Goal: Transaction & Acquisition: Download file/media

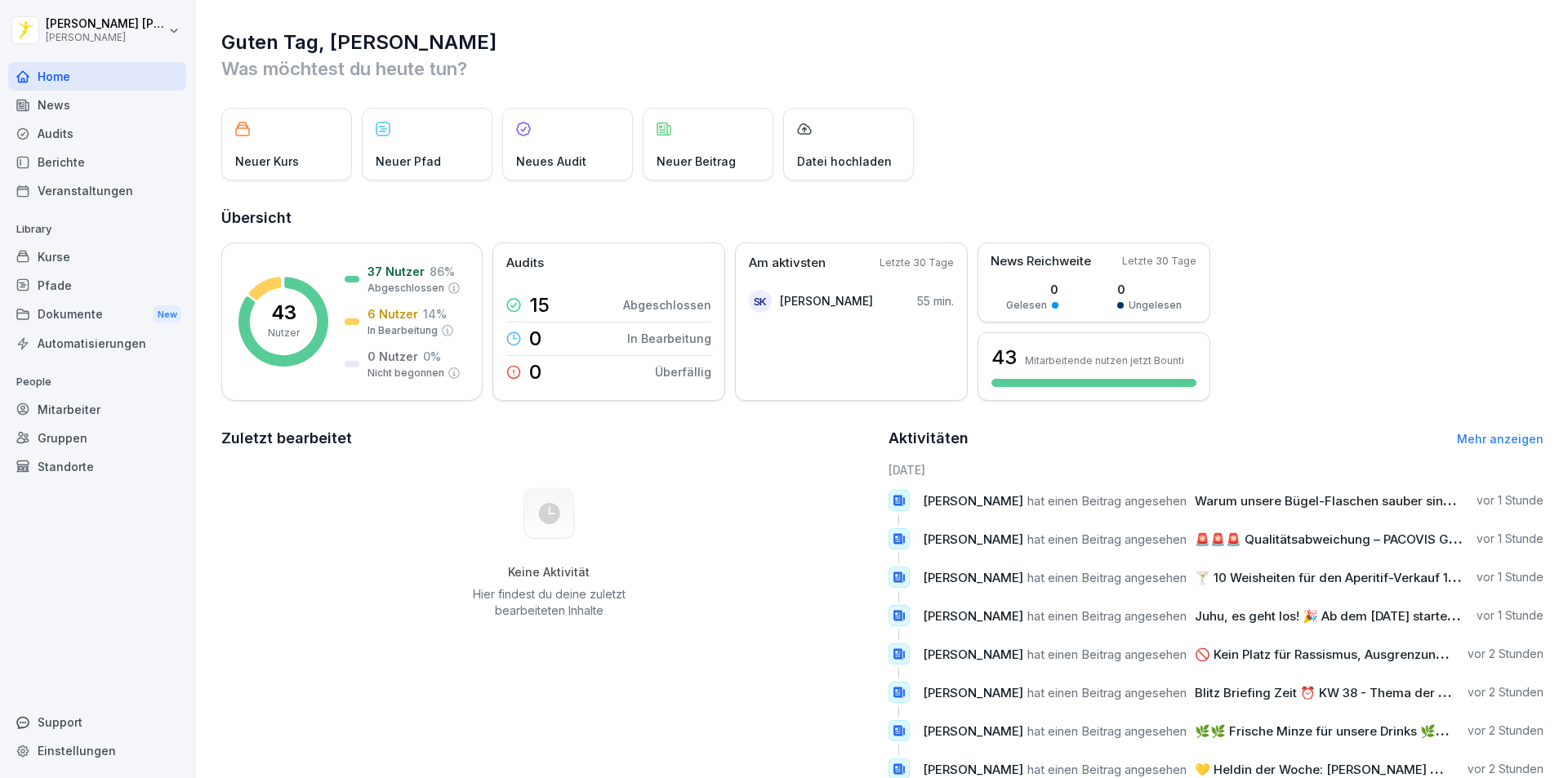
click at [99, 101] on div "News" at bounding box center [97, 105] width 178 height 29
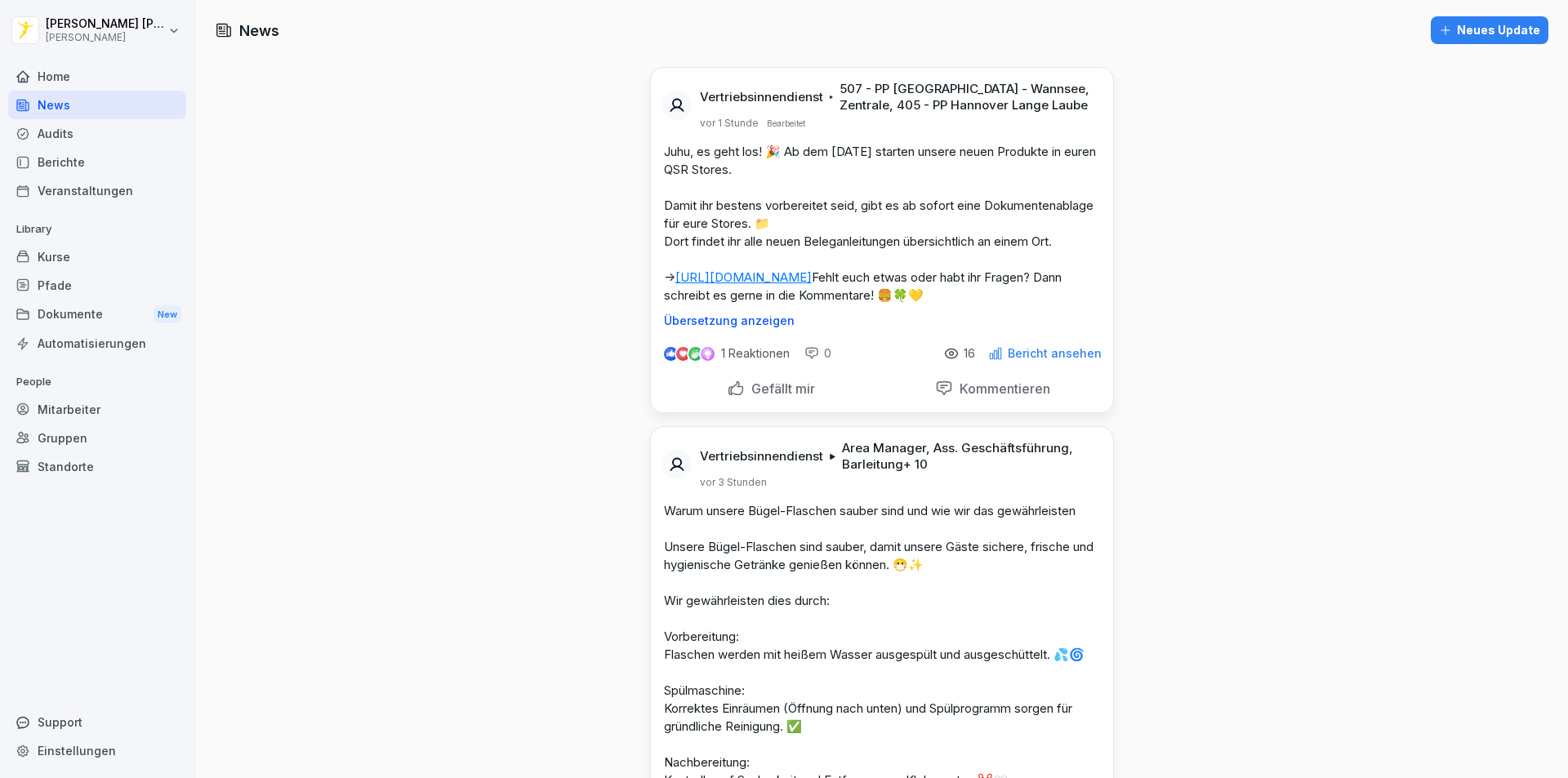
click at [812, 276] on link "[URL][DOMAIN_NAME]" at bounding box center [743, 277] width 136 height 15
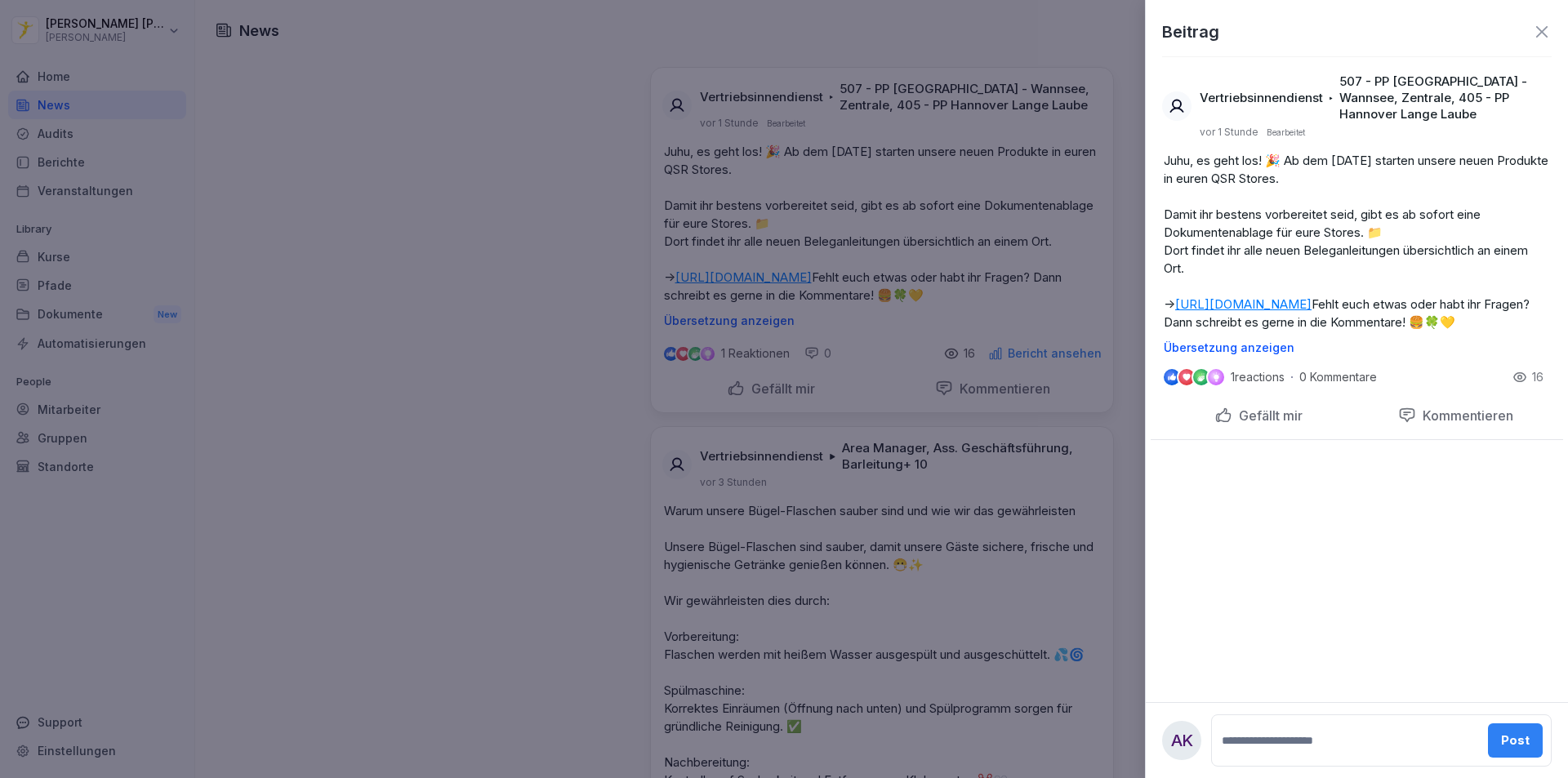
click at [577, 163] on div at bounding box center [784, 389] width 1568 height 778
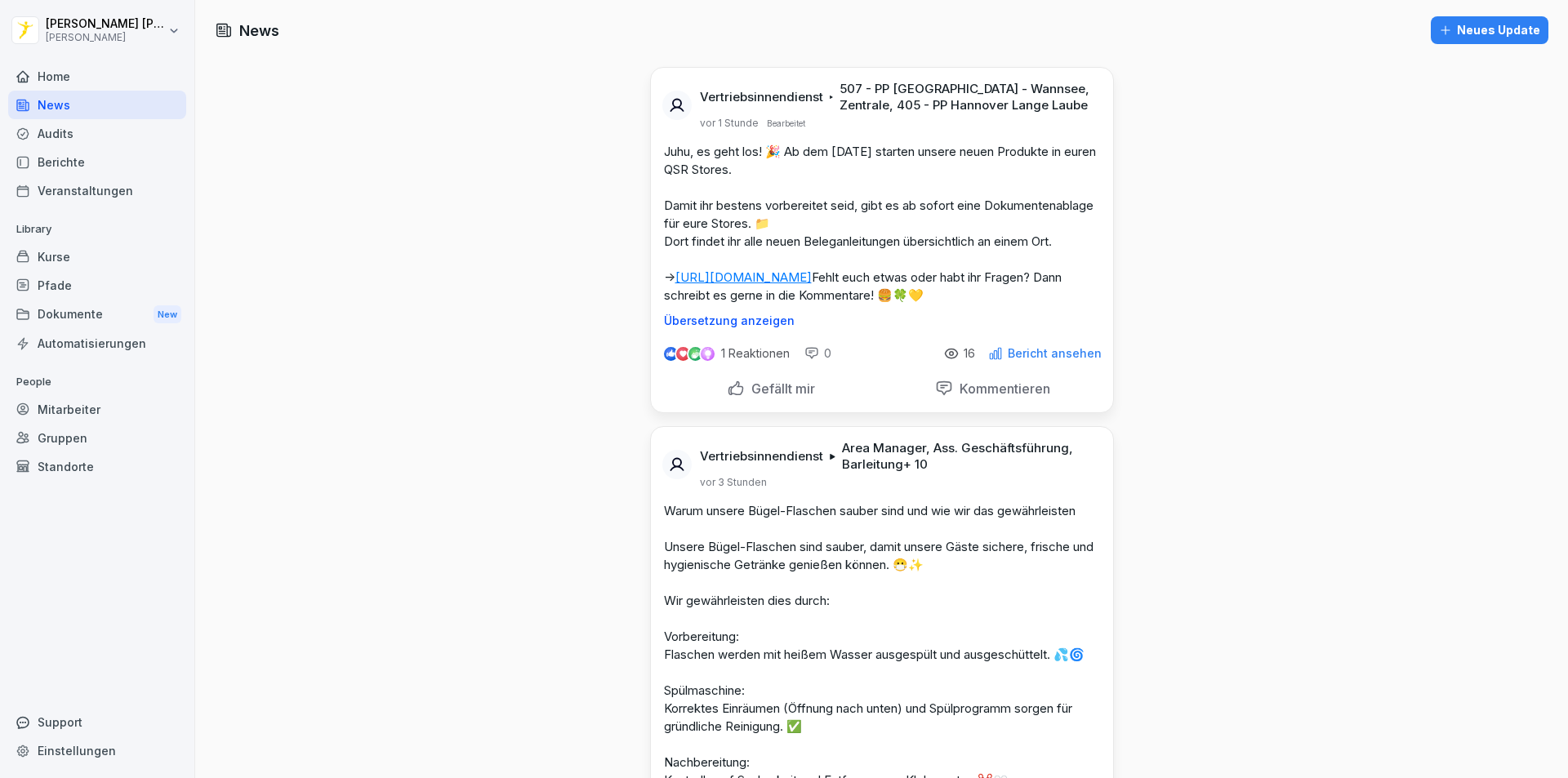
click at [779, 272] on link "[URL][DOMAIN_NAME]" at bounding box center [743, 277] width 136 height 15
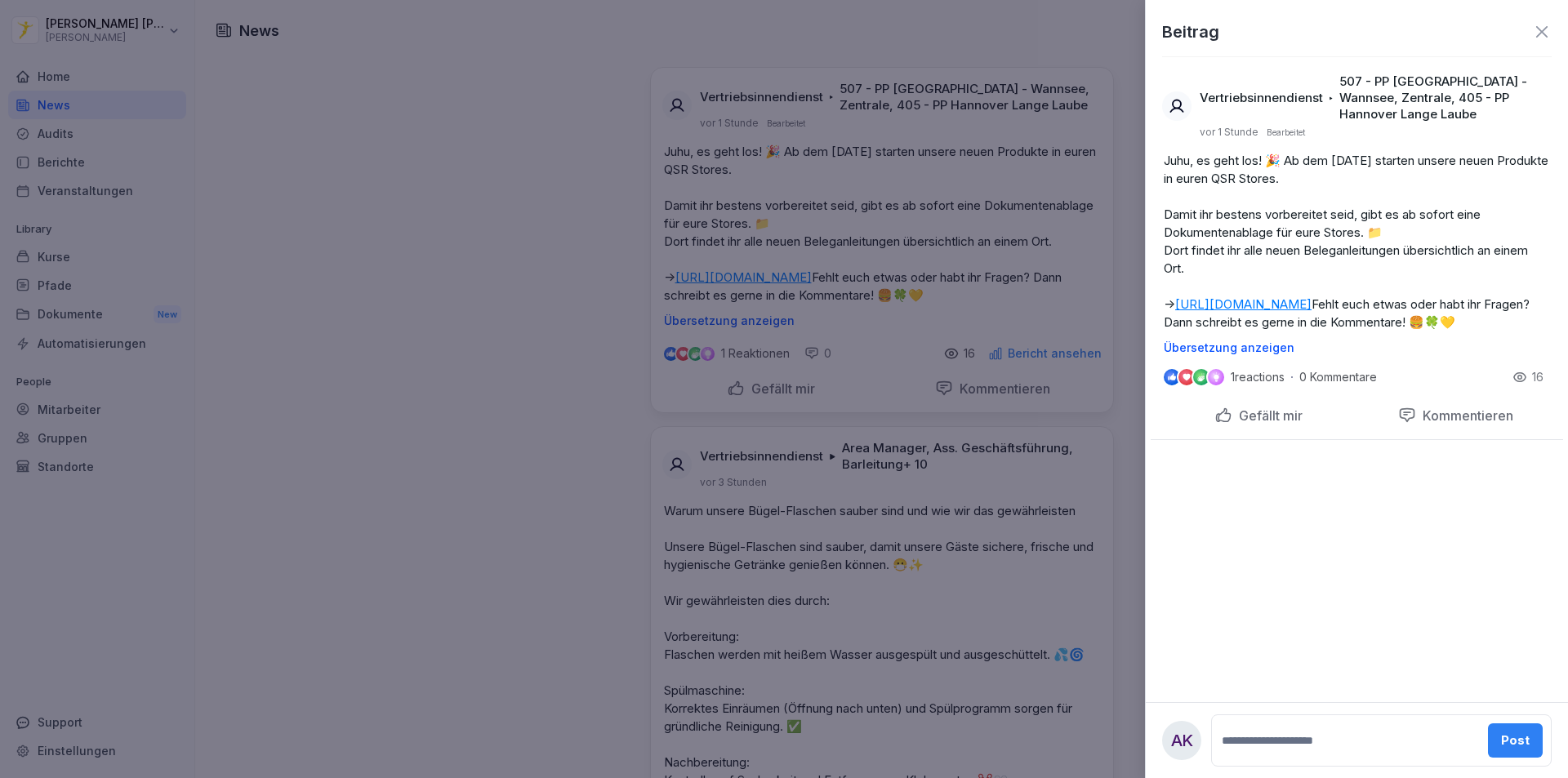
click at [629, 327] on div at bounding box center [784, 389] width 1568 height 778
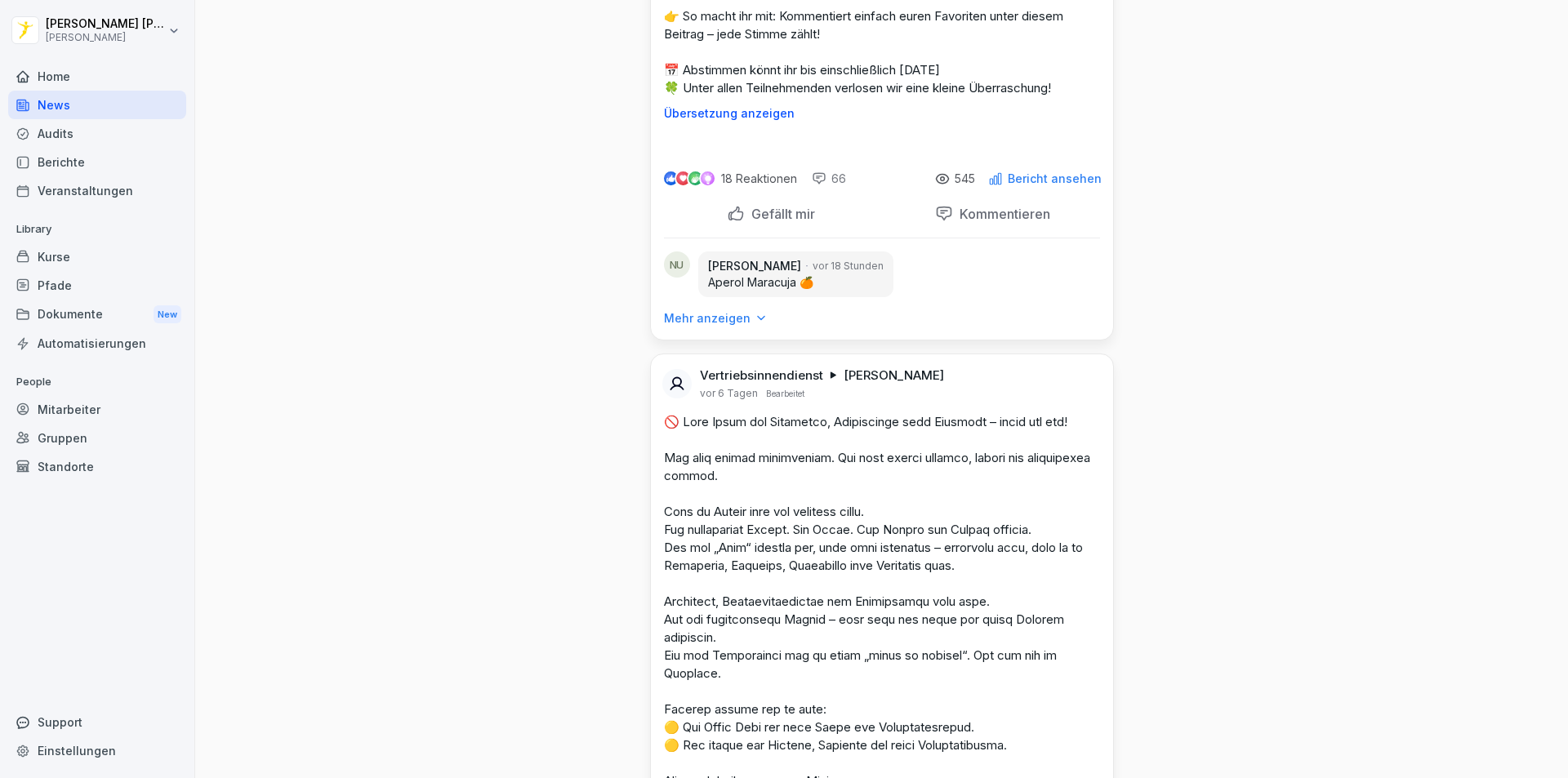
scroll to position [6205, 0]
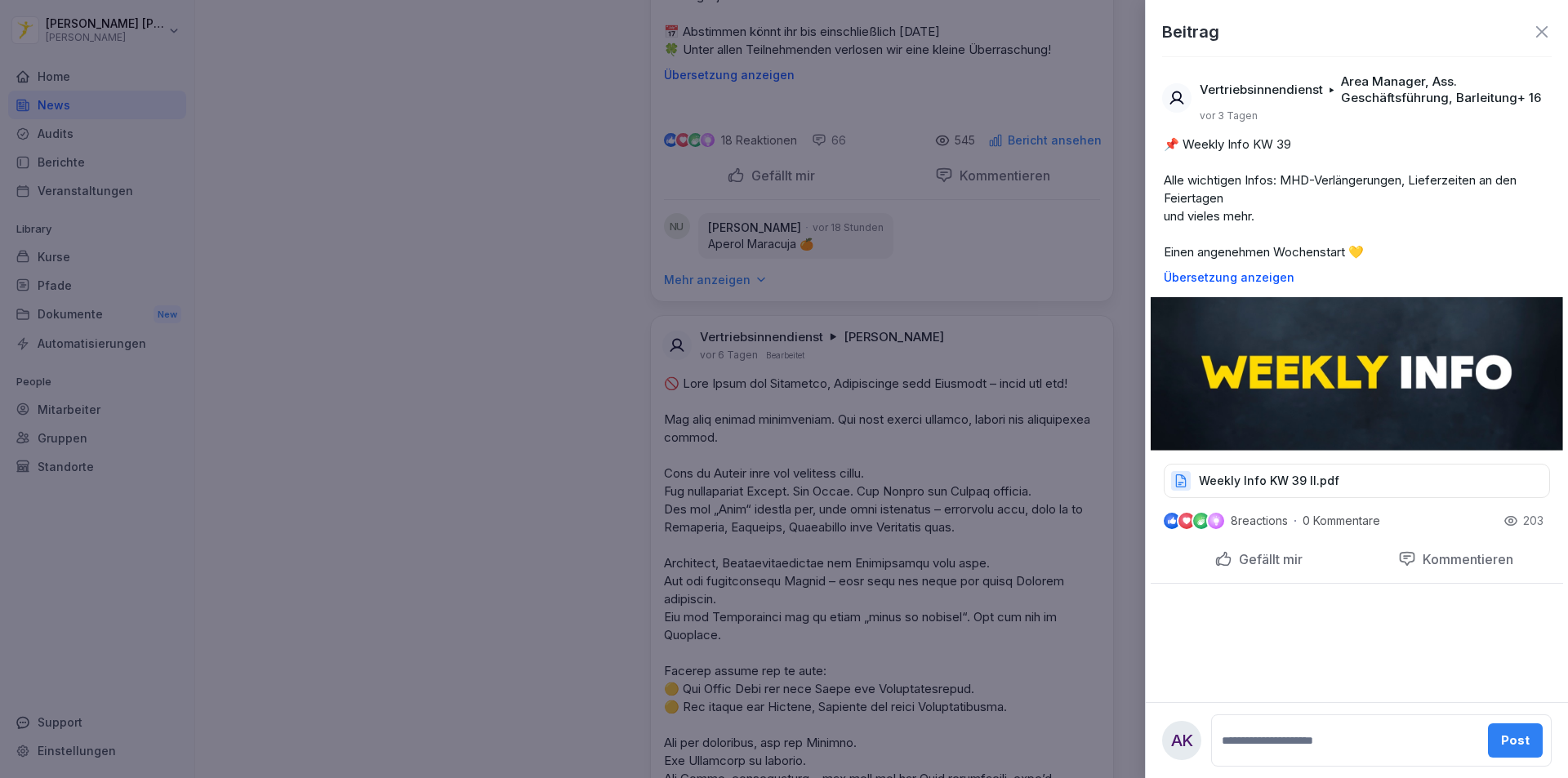
click at [1266, 494] on div "Weekly Info KW 39 II.pdf" at bounding box center [1357, 480] width 387 height 35
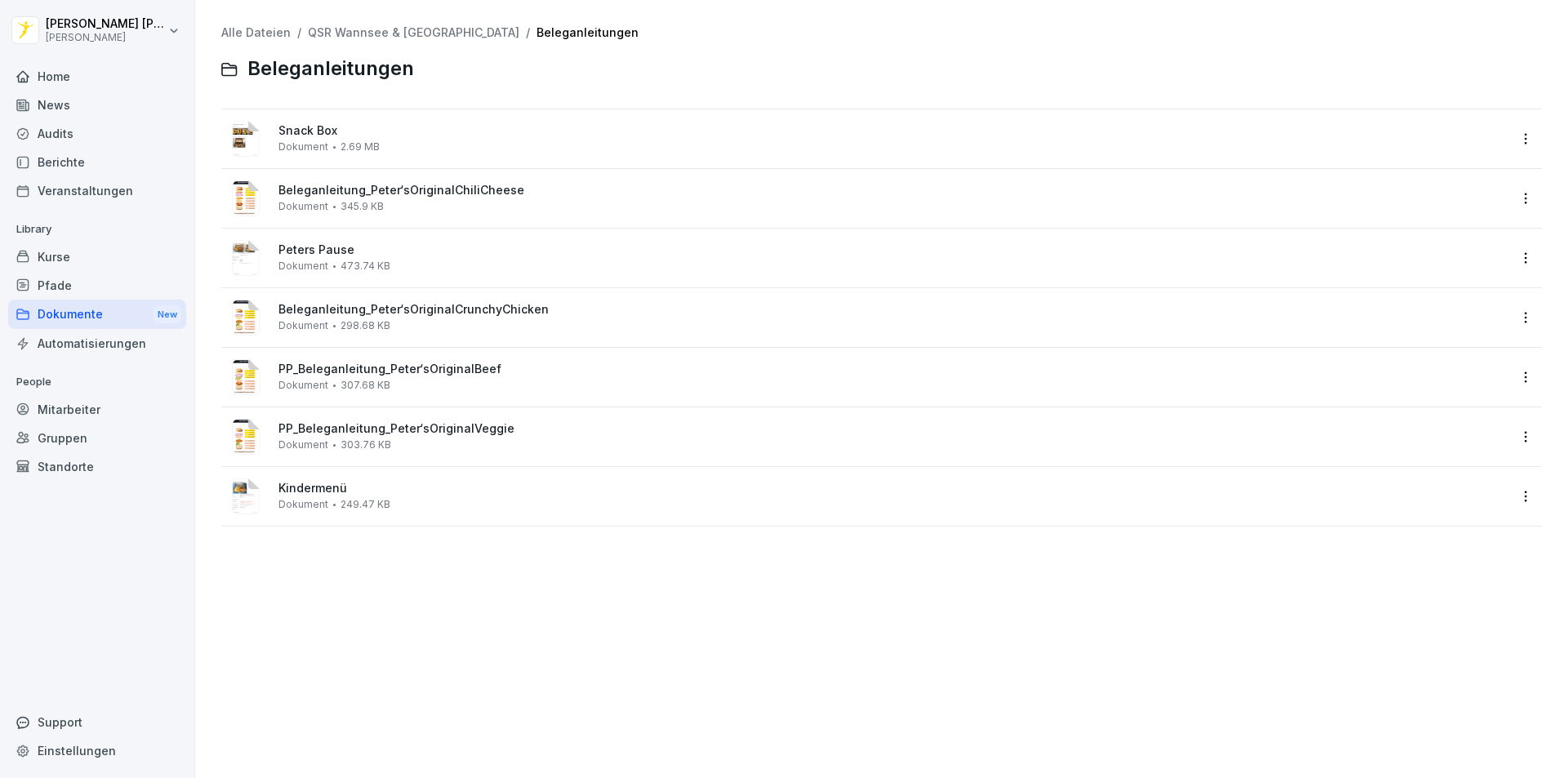
click at [630, 206] on div "Beleganleitung_Peter‘sOriginalChiliCheese Dokument 345.9 KB" at bounding box center [893, 198] width 1230 height 29
click at [596, 374] on span "PP_Beleganleitung_Peter‘sOriginalBeef" at bounding box center [893, 370] width 1230 height 14
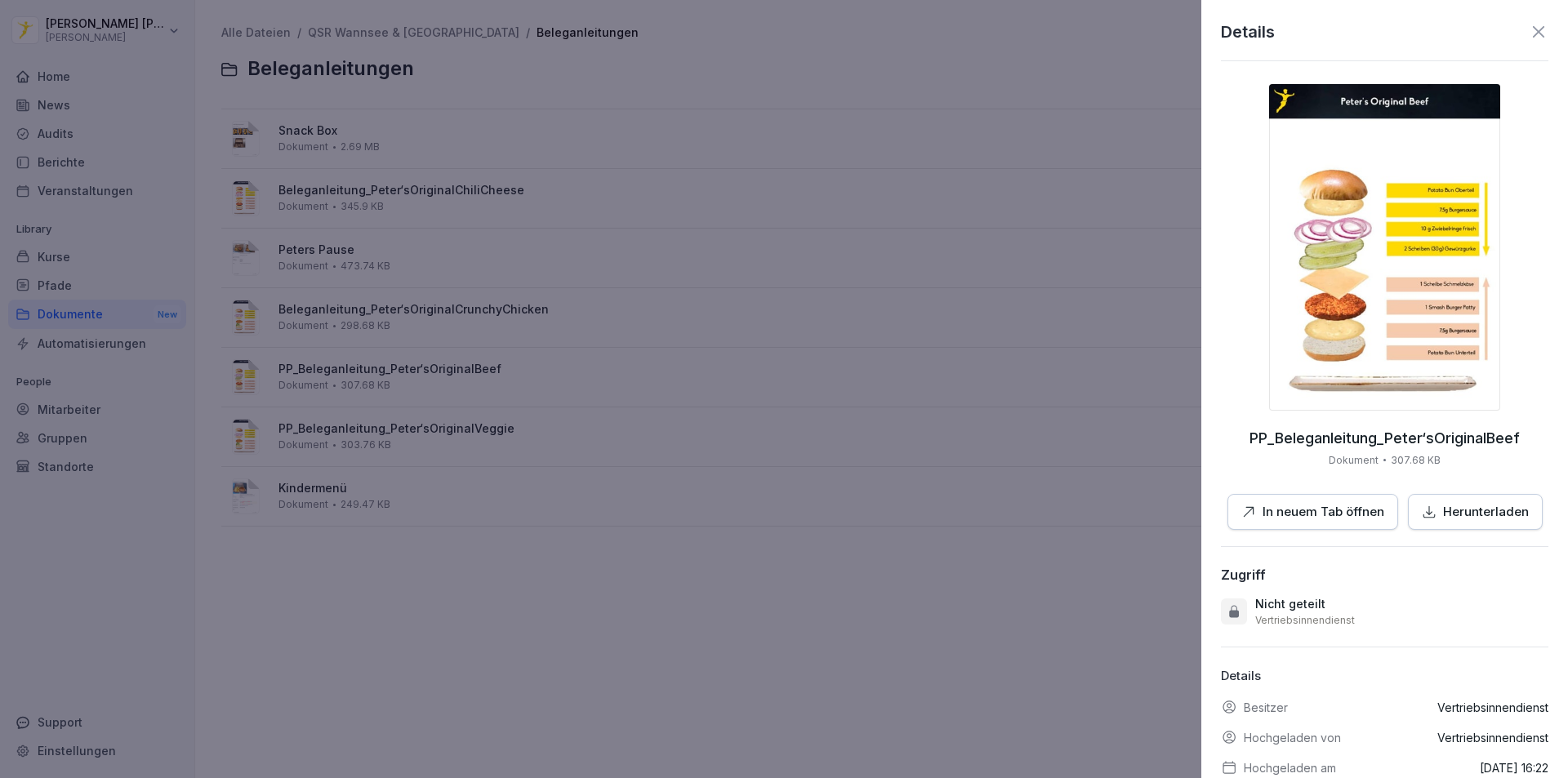
click at [1531, 30] on icon at bounding box center [1538, 31] width 19 height 19
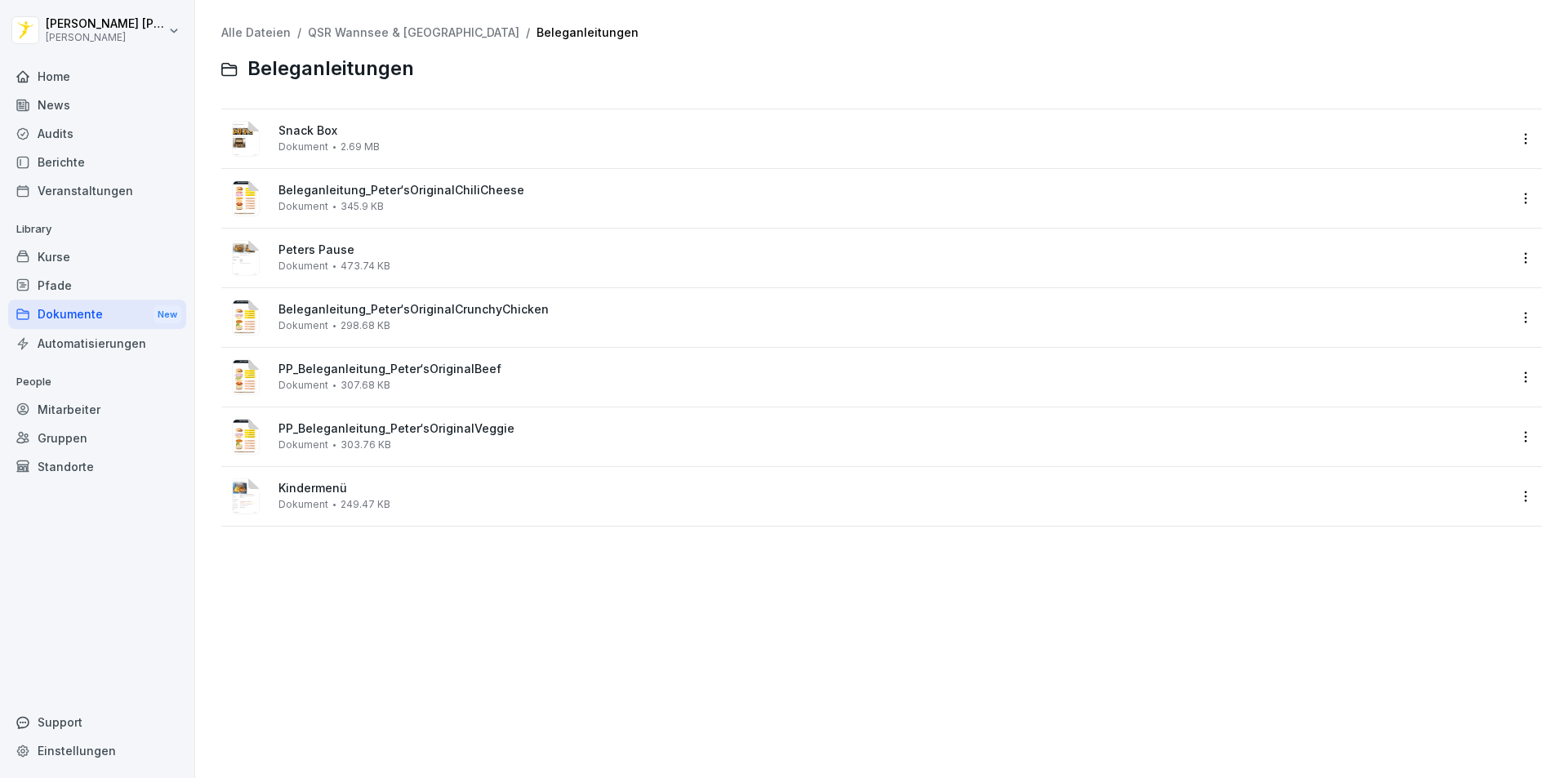
click at [503, 270] on div "Peters Pause Dokument 473.74 KB" at bounding box center [893, 258] width 1230 height 29
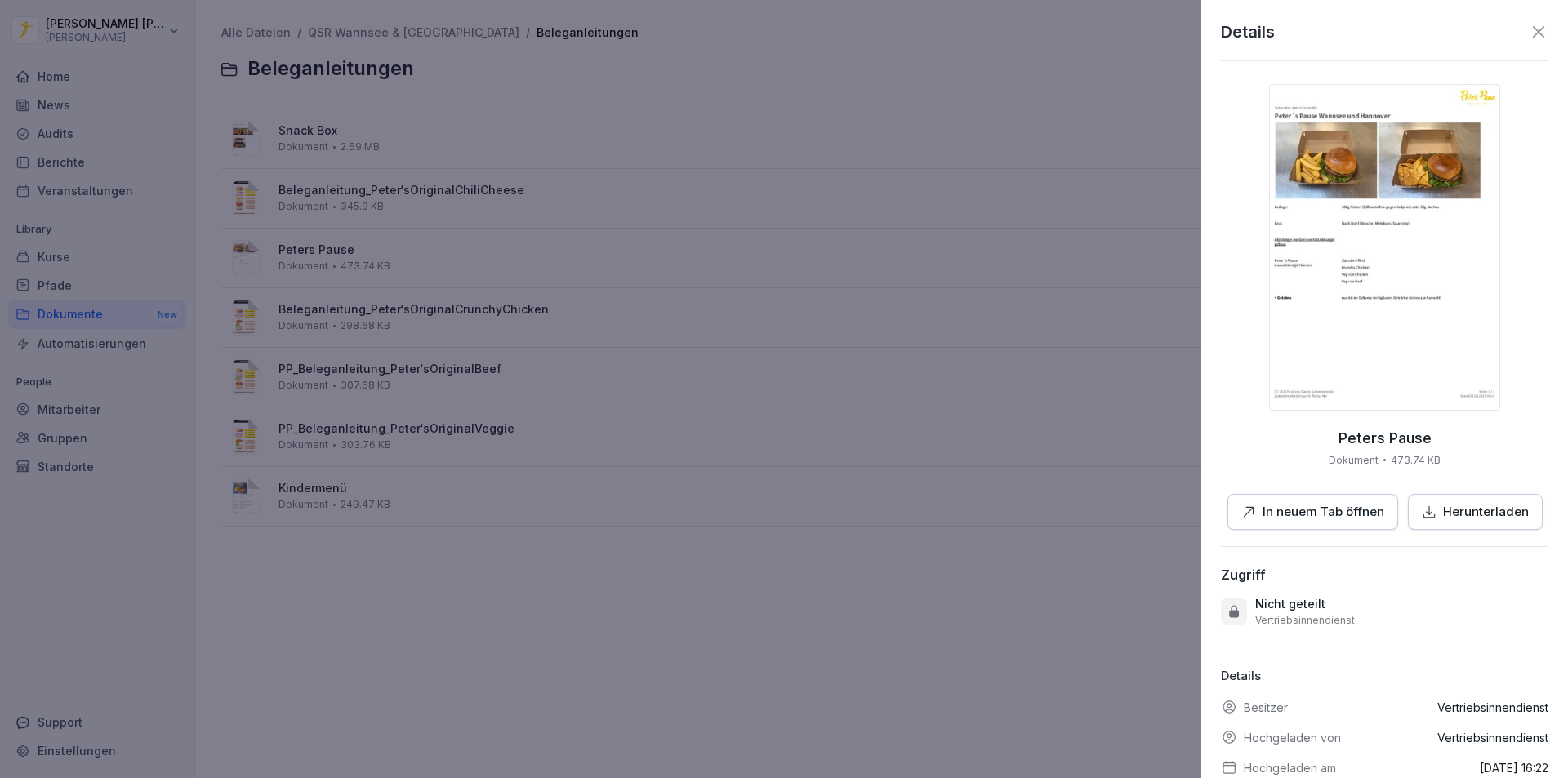
click at [1529, 30] on icon at bounding box center [1538, 31] width 19 height 19
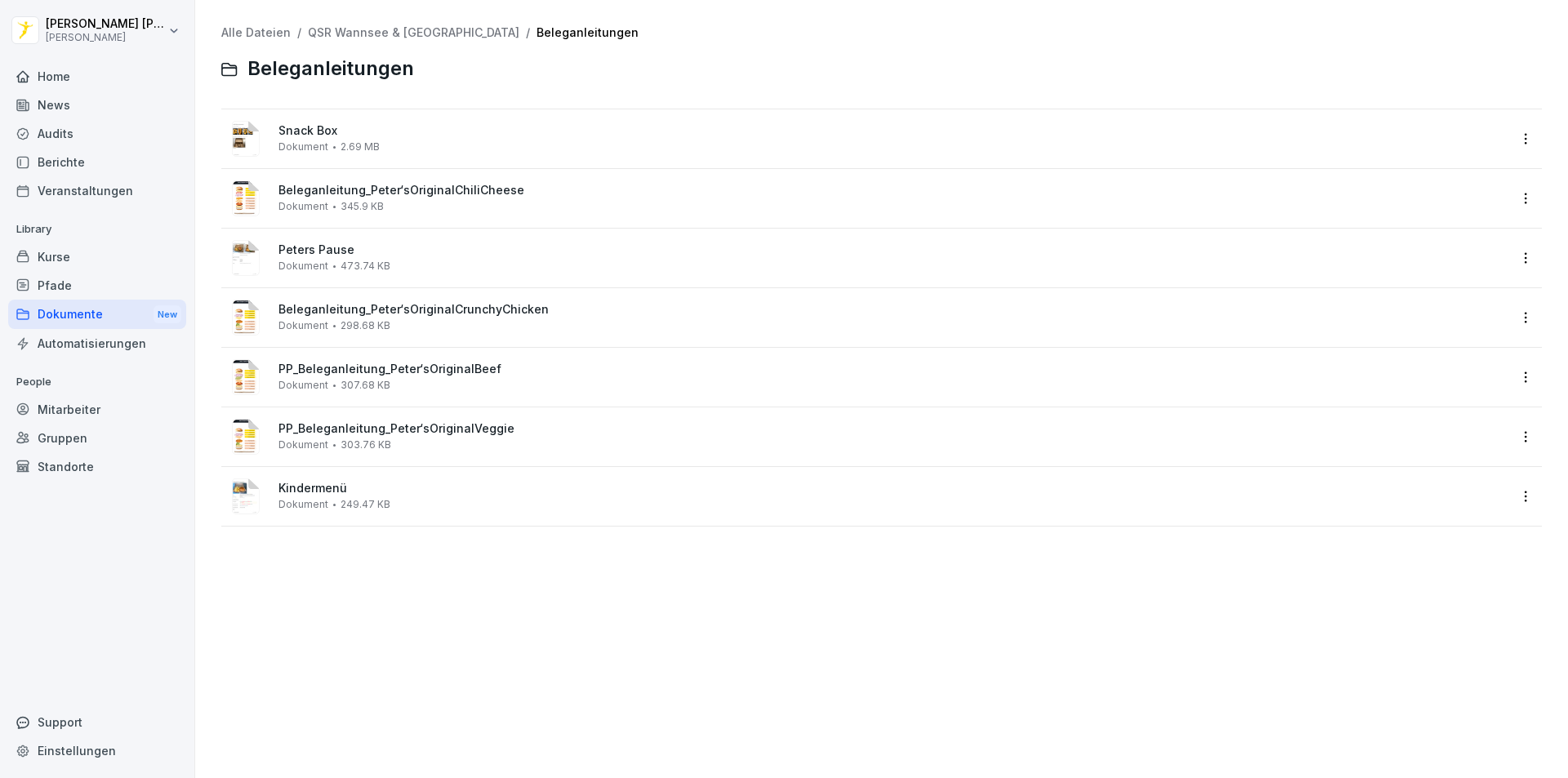
click at [556, 316] on span "Beleganleitung_Peter‘sOriginalCrunchyChicken" at bounding box center [893, 310] width 1230 height 14
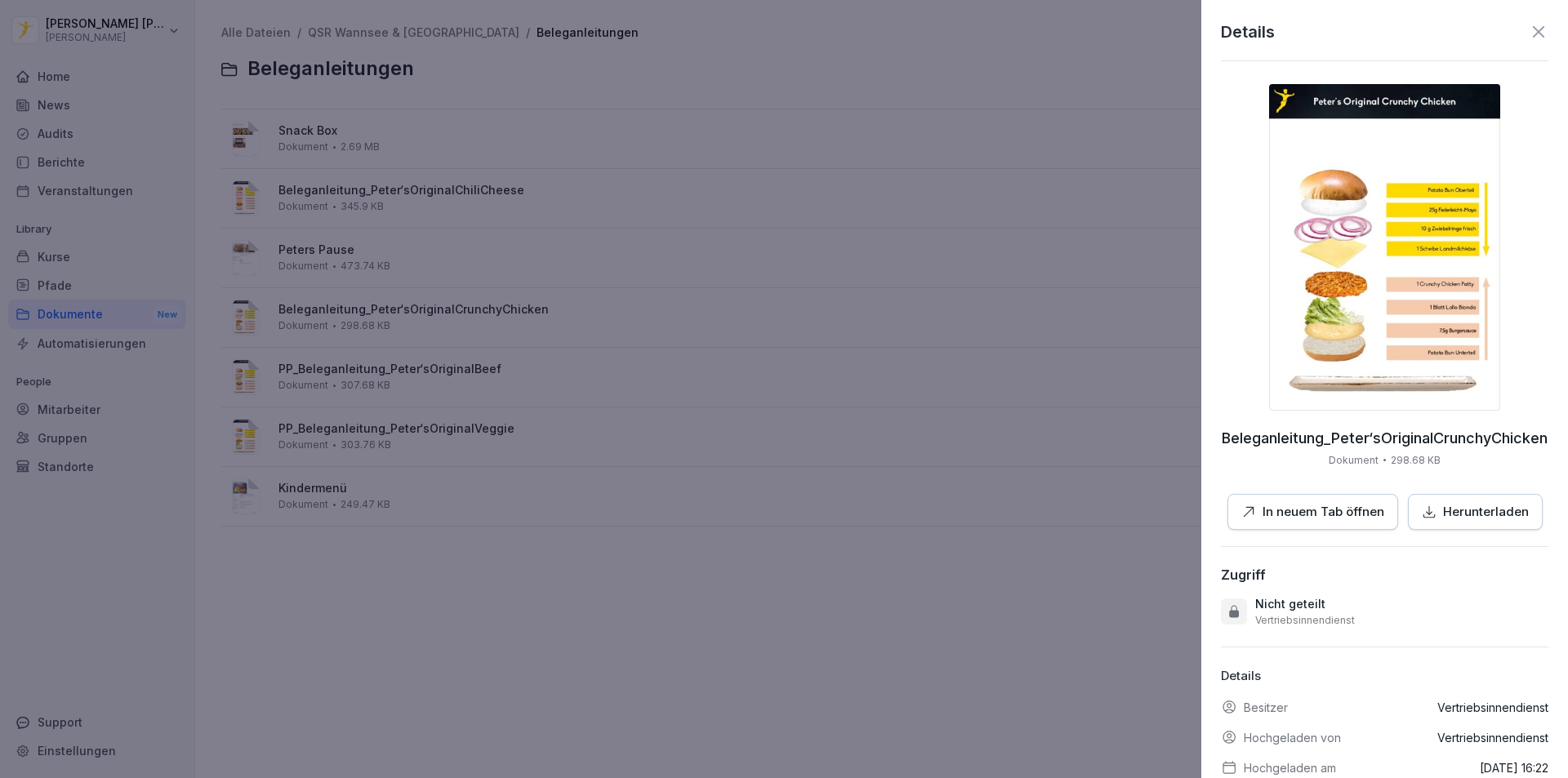
click at [1529, 29] on icon at bounding box center [1538, 31] width 19 height 19
